Goal: Task Accomplishment & Management: Manage account settings

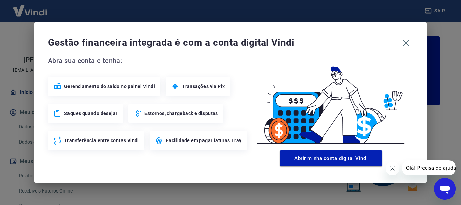
click at [392, 168] on icon "Fechar mensagem da empresa" at bounding box center [391, 168] width 3 height 3
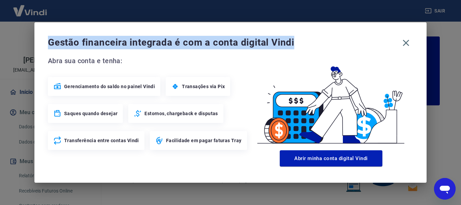
drag, startPoint x: 50, startPoint y: 42, endPoint x: 300, endPoint y: 44, distance: 250.4
click at [300, 44] on span "Gestão financeira integrada é com a conta digital Vindi" at bounding box center [223, 42] width 351 height 13
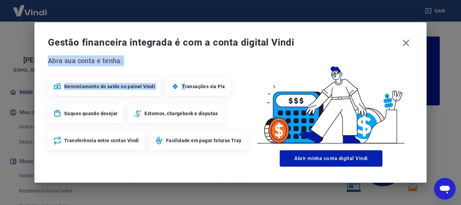
drag, startPoint x: 49, startPoint y: 63, endPoint x: 184, endPoint y: 67, distance: 135.0
click at [184, 67] on div "Abra sua conta e tenha: Gerenciamento do saldo no painel Vindi Transações via P…" at bounding box center [148, 102] width 201 height 94
click at [164, 53] on div "Gestão financeira integrada é com a conta digital Vindi Abra sua conta e tenha:…" at bounding box center [230, 102] width 392 height 160
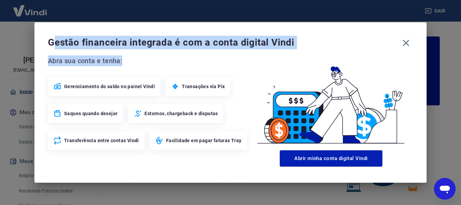
drag, startPoint x: 72, startPoint y: 43, endPoint x: 222, endPoint y: 56, distance: 150.4
click at [222, 56] on div "Gestão financeira integrada é com a conta digital Vindi Abra sua conta e tenha:…" at bounding box center [230, 102] width 392 height 160
click at [160, 52] on div "Gestão financeira integrada é com a conta digital Vindi Abra sua conta e tenha:…" at bounding box center [230, 102] width 392 height 160
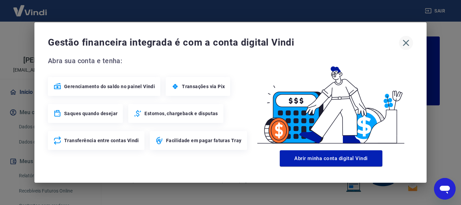
click at [405, 45] on icon "button" at bounding box center [406, 42] width 11 height 11
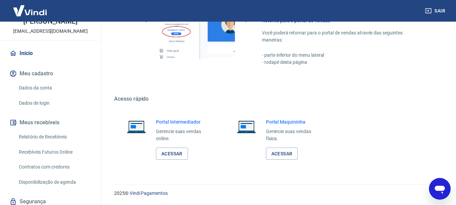
scroll to position [63, 0]
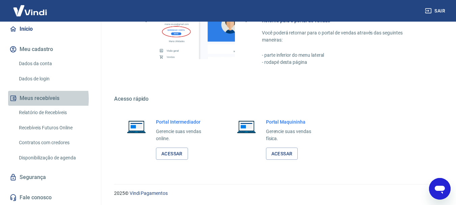
click at [26, 99] on button "Meus recebíveis" at bounding box center [50, 98] width 85 height 15
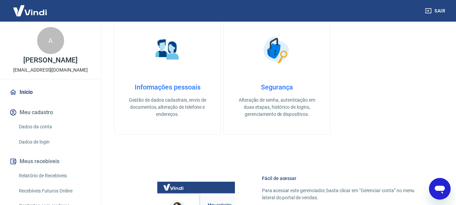
scroll to position [216, 0]
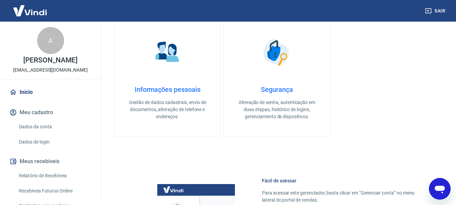
click at [32, 89] on link "Início" at bounding box center [50, 92] width 85 height 15
click at [33, 113] on button "Meu cadastro" at bounding box center [50, 112] width 85 height 15
click at [44, 130] on link "Dados da conta" at bounding box center [54, 127] width 77 height 14
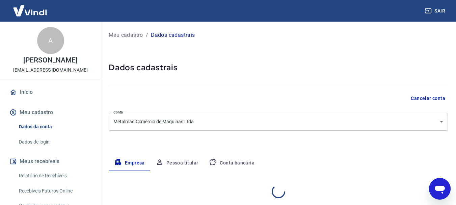
select select "SP"
select select "business"
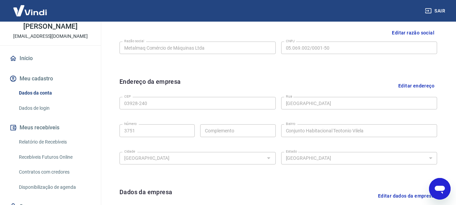
scroll to position [135, 0]
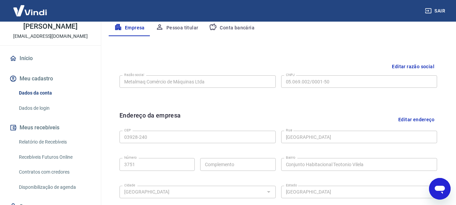
click at [413, 120] on button "Editar endereço" at bounding box center [417, 119] width 42 height 17
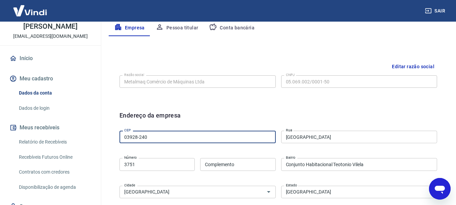
drag, startPoint x: 173, startPoint y: 139, endPoint x: 102, endPoint y: 139, distance: 70.9
click at [102, 139] on div "Meu cadastro / Dados cadastrais Dados cadastrais Cancelar conta Conta Metalmaq …" at bounding box center [278, 142] width 355 height 511
type input "08260-140"
click at [278, 106] on div "Endereço da empresa CEP 08260-140 CEP [GEOGRAPHIC_DATA] [GEOGRAPHIC_DATA] Númer…" at bounding box center [278, 197] width 328 height 185
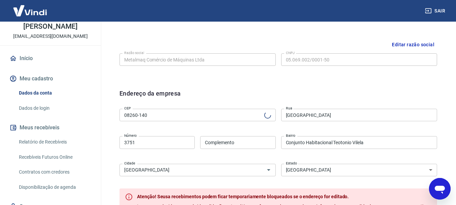
scroll to position [169, 0]
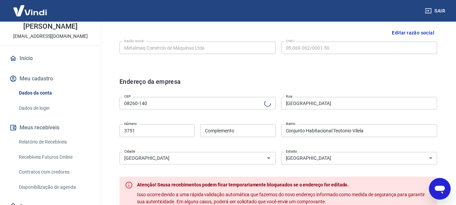
type input "Rua [PERSON_NAME]"
type input "[GEOGRAPHIC_DATA] ([GEOGRAPHIC_DATA])"
drag, startPoint x: 157, startPoint y: 131, endPoint x: 81, endPoint y: 131, distance: 76.3
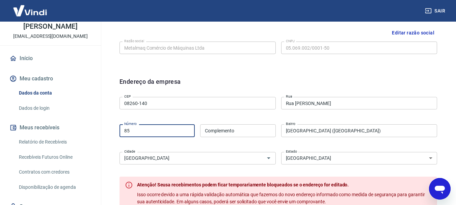
type input "85"
click at [196, 111] on div "CEP 08260-140 CEP [GEOGRAPHIC_DATA][PERSON_NAME] [GEOGRAPHIC_DATA] Número Compl…" at bounding box center [278, 129] width 318 height 71
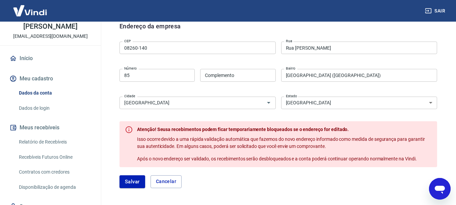
scroll to position [236, 0]
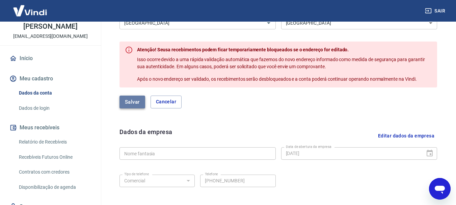
click at [136, 102] on button "Salvar" at bounding box center [132, 102] width 26 height 13
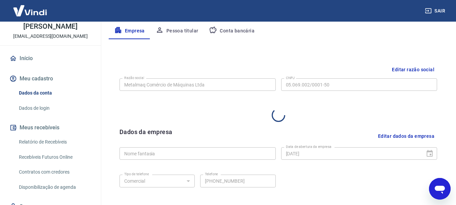
scroll to position [229, 0]
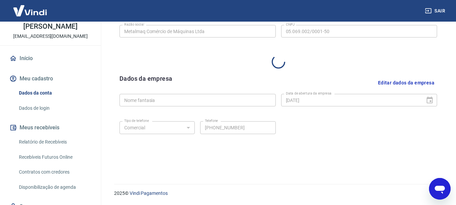
select select "SP"
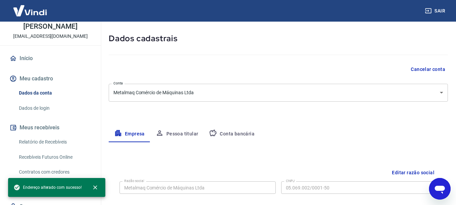
scroll to position [0, 0]
